Goal: Task Accomplishment & Management: Use online tool/utility

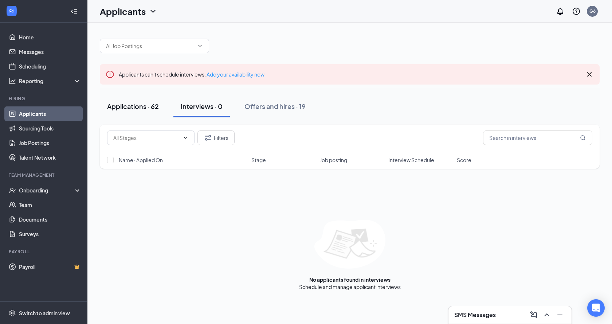
click at [162, 99] on button "Applications · 62" at bounding box center [133, 106] width 66 height 22
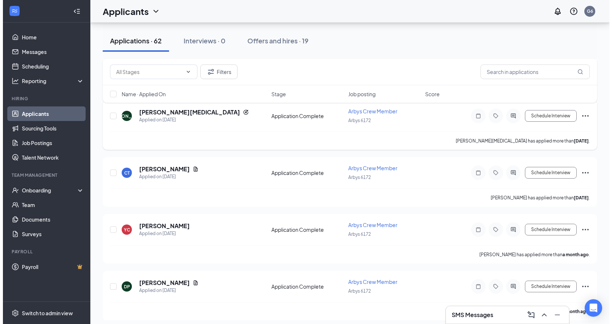
scroll to position [2330, 0]
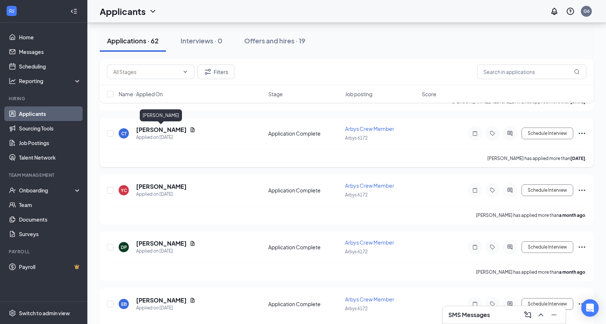
click at [145, 130] on h5 "[PERSON_NAME]" at bounding box center [161, 130] width 51 height 8
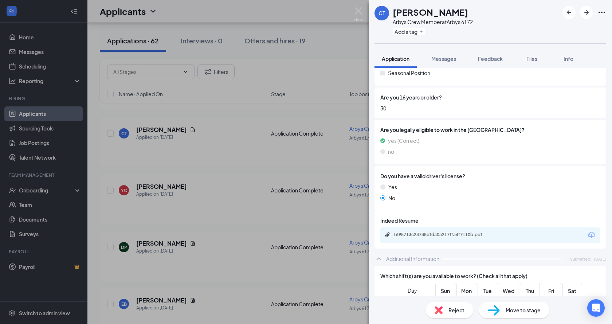
scroll to position [140, 0]
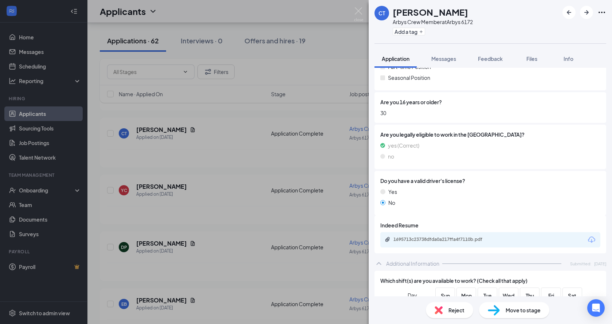
click at [598, 11] on icon "Ellipses" at bounding box center [601, 12] width 9 height 9
click at [570, 31] on link "View full application" at bounding box center [562, 28] width 79 height 7
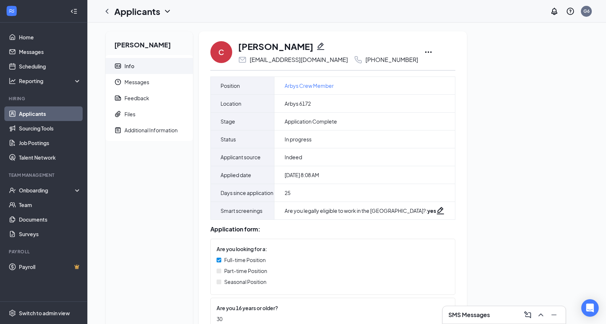
click at [424, 50] on icon "Ellipses" at bounding box center [428, 52] width 9 height 9
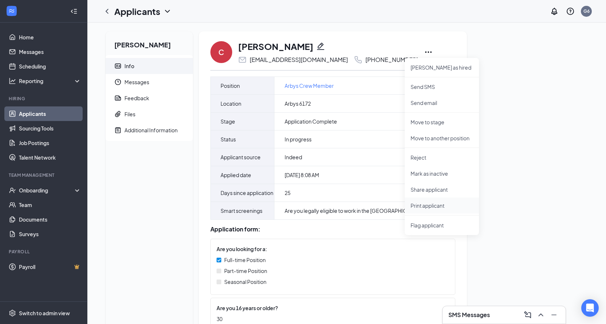
click at [416, 206] on p "Print applicant" at bounding box center [442, 205] width 63 height 7
